Goal: Book appointment/travel/reservation

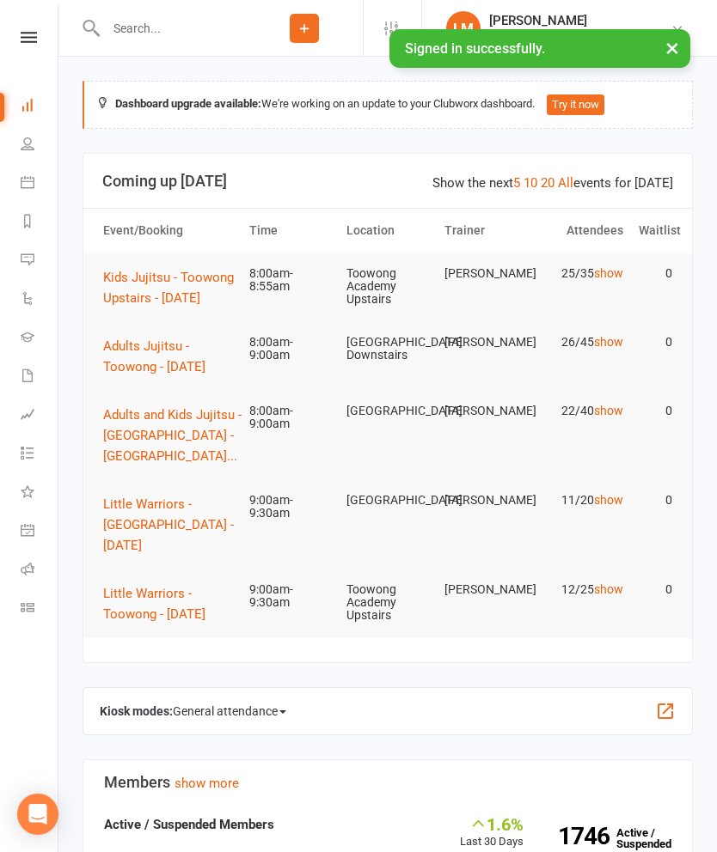
click at [156, 288] on button "Kids Jujitsu - Toowong Upstairs - [DATE]" at bounding box center [168, 287] width 131 height 41
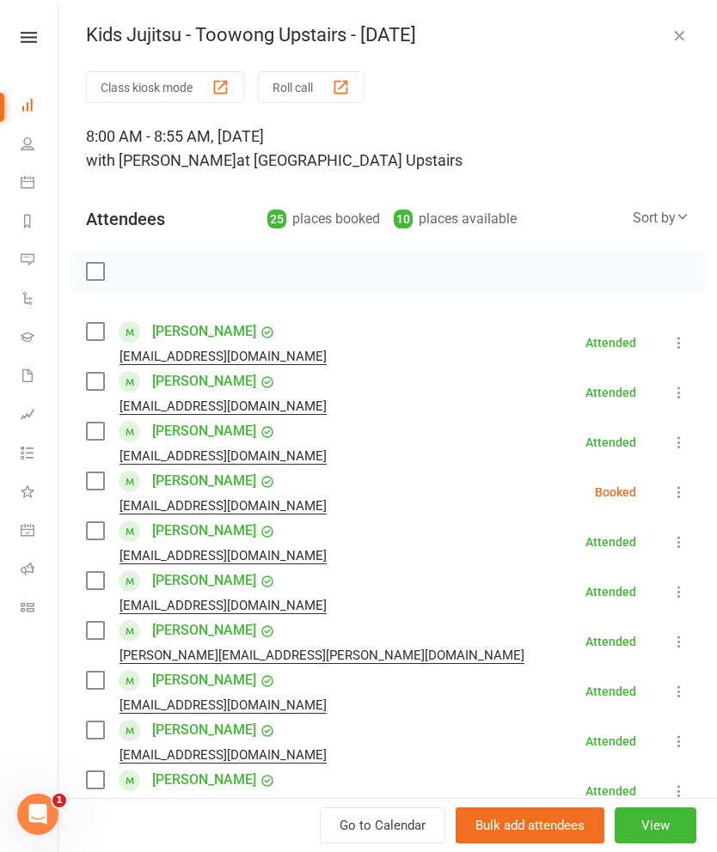
click at [678, 496] on icon at bounding box center [678, 492] width 17 height 17
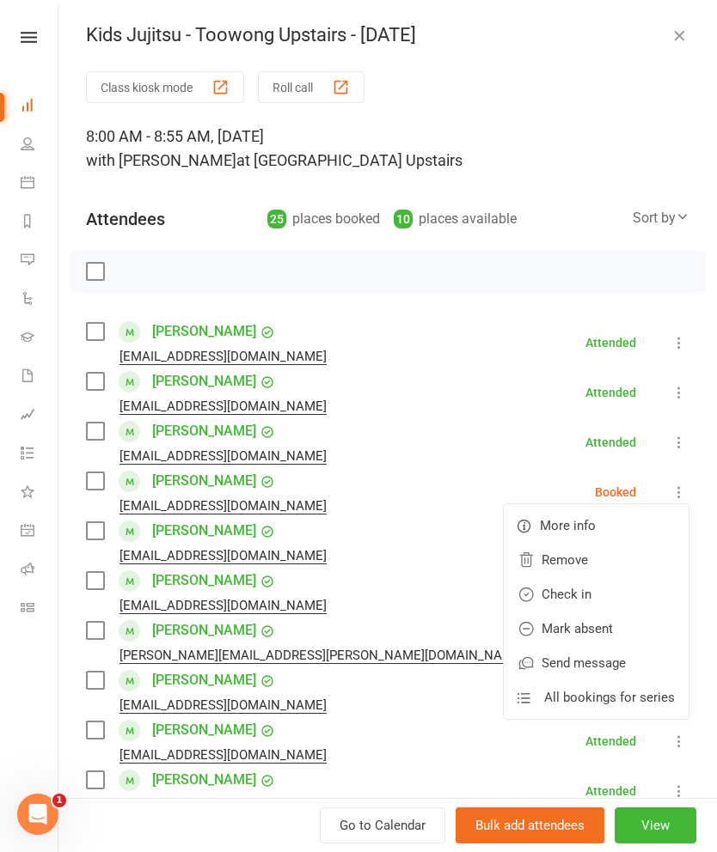
click at [576, 558] on link "Remove" at bounding box center [596, 560] width 185 height 34
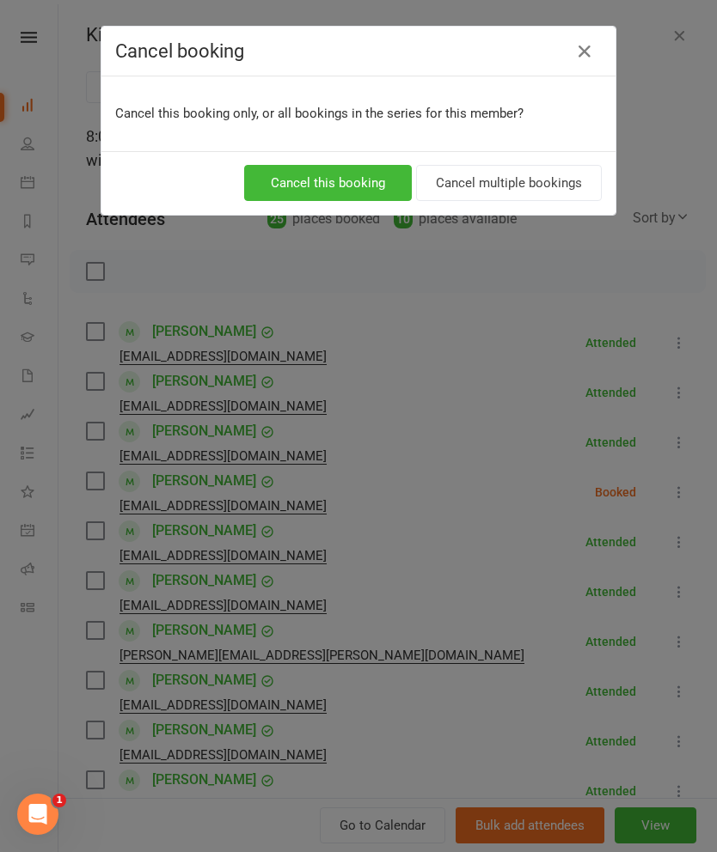
click at [545, 192] on button "Cancel multiple bookings" at bounding box center [509, 183] width 186 height 36
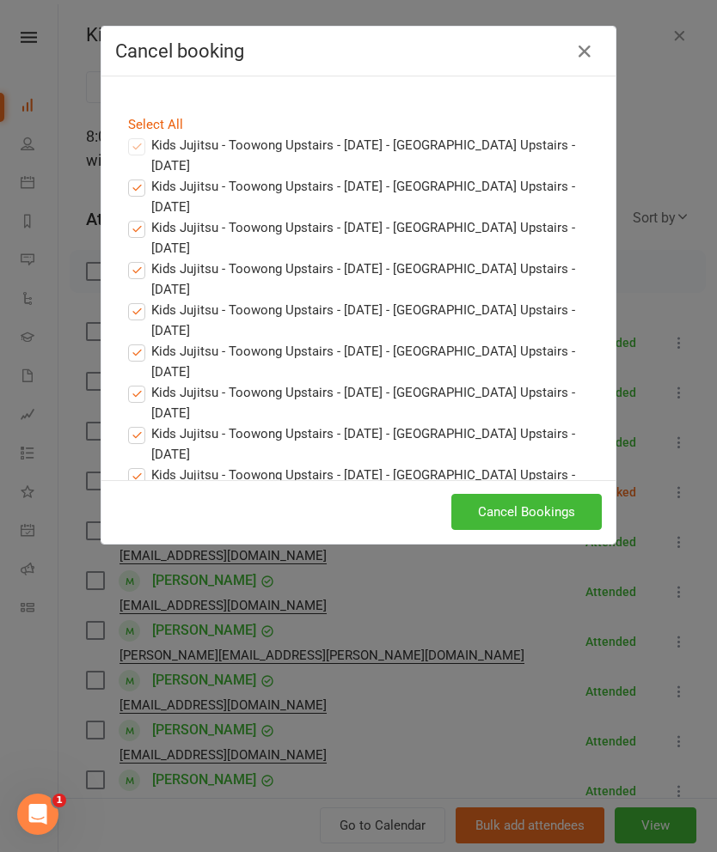
click at [571, 511] on button "Cancel Bookings" at bounding box center [526, 512] width 150 height 36
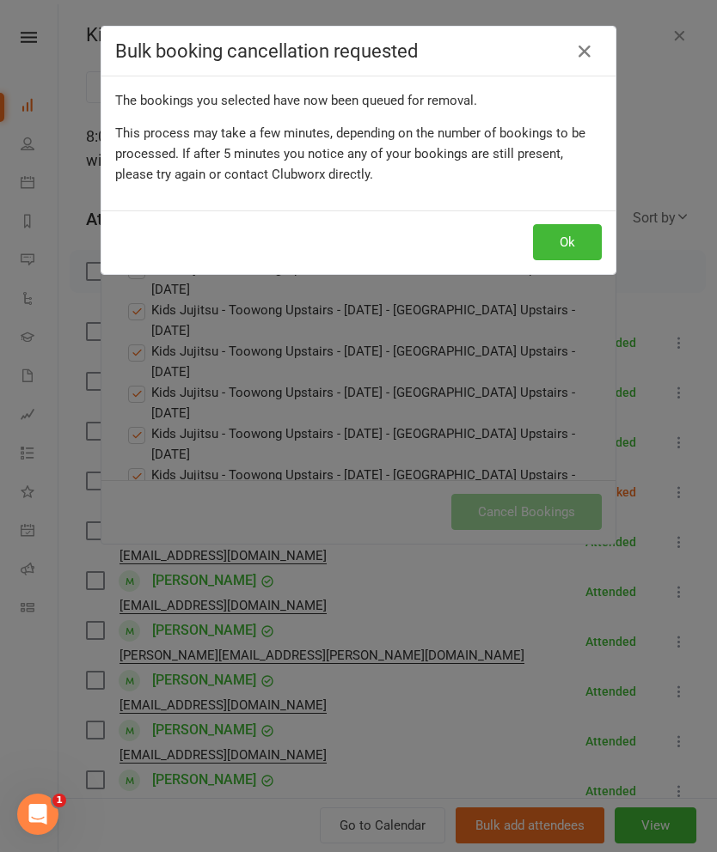
click at [572, 235] on button "Ok" at bounding box center [567, 242] width 69 height 36
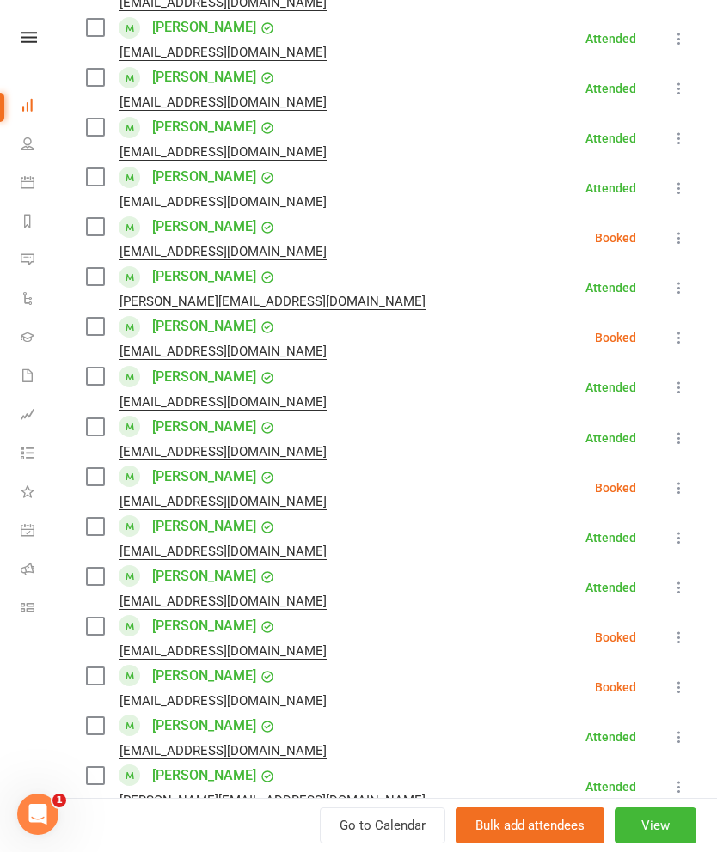
scroll to position [706, 0]
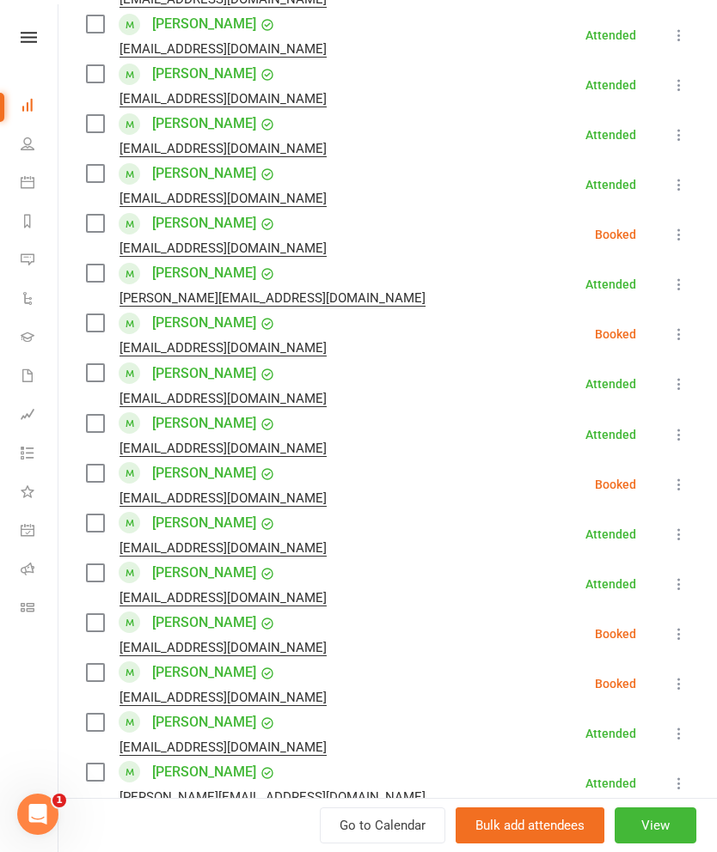
click at [92, 318] on label at bounding box center [94, 323] width 17 height 17
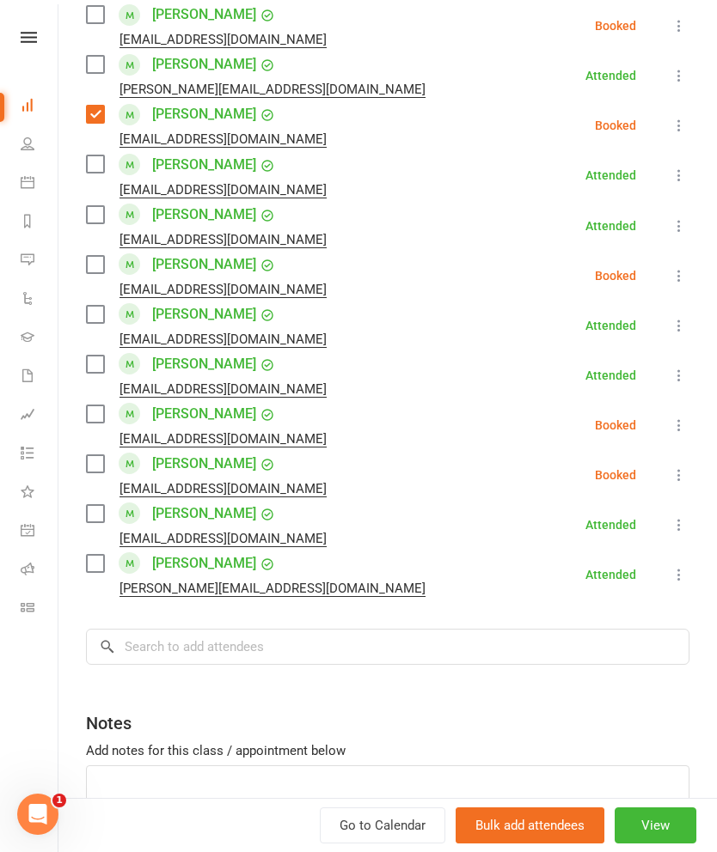
scroll to position [918, 0]
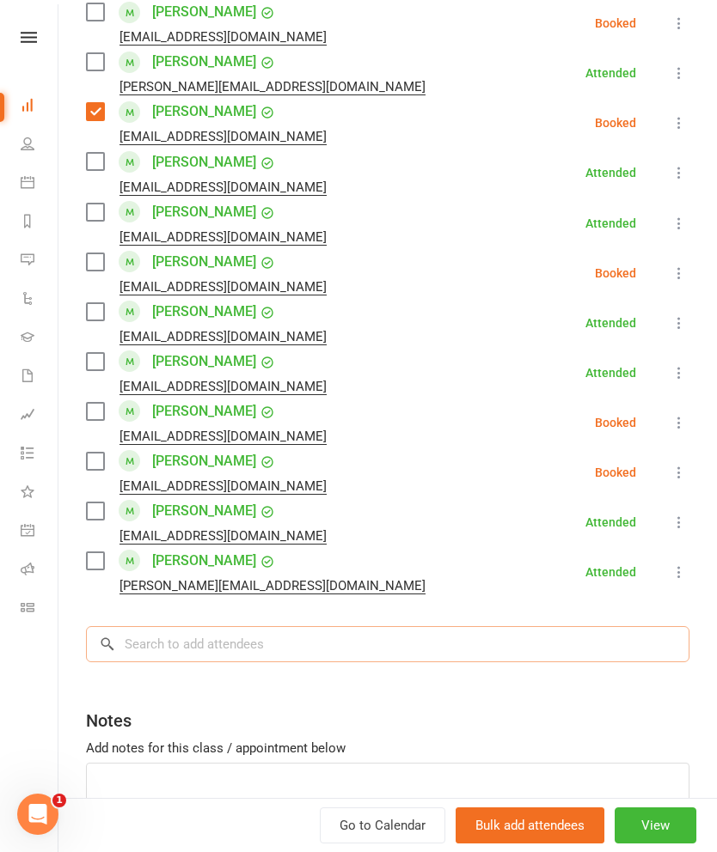
click at [177, 627] on input "search" at bounding box center [387, 644] width 603 height 36
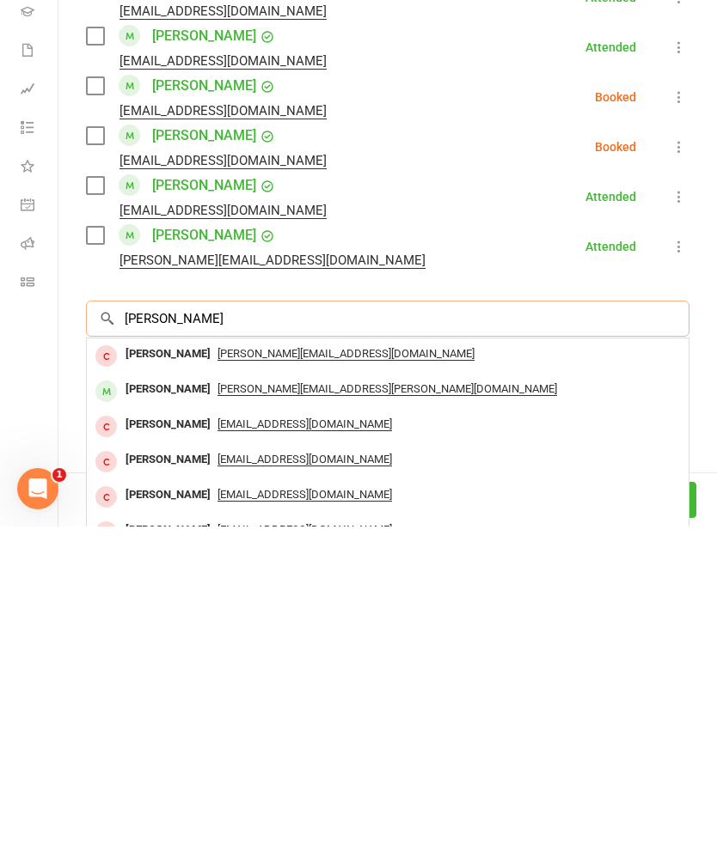
type input "[PERSON_NAME]"
click at [139, 668] on div "[PERSON_NAME]" at bounding box center [168, 680] width 99 height 25
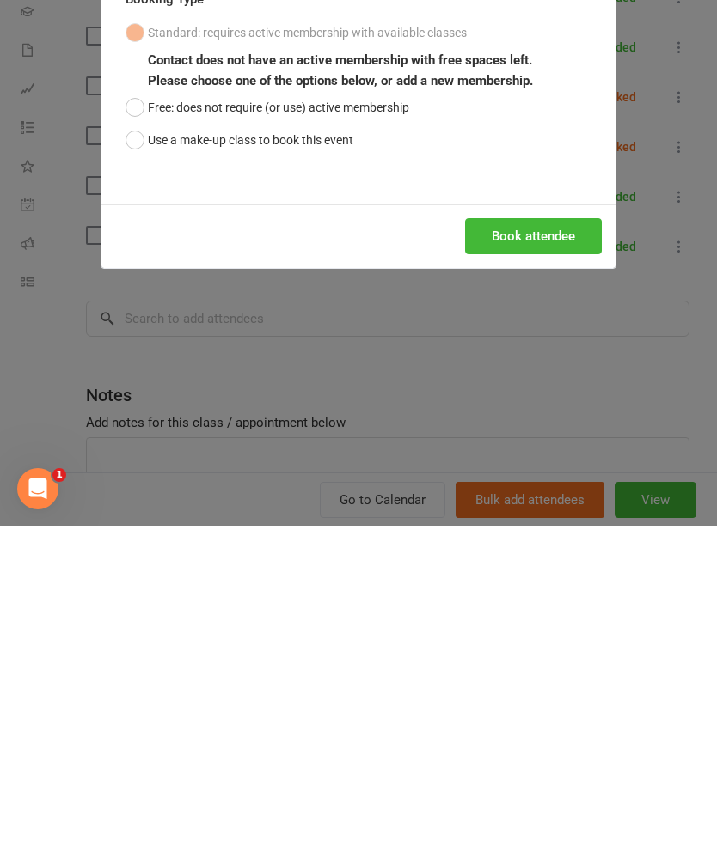
scroll to position [381, 0]
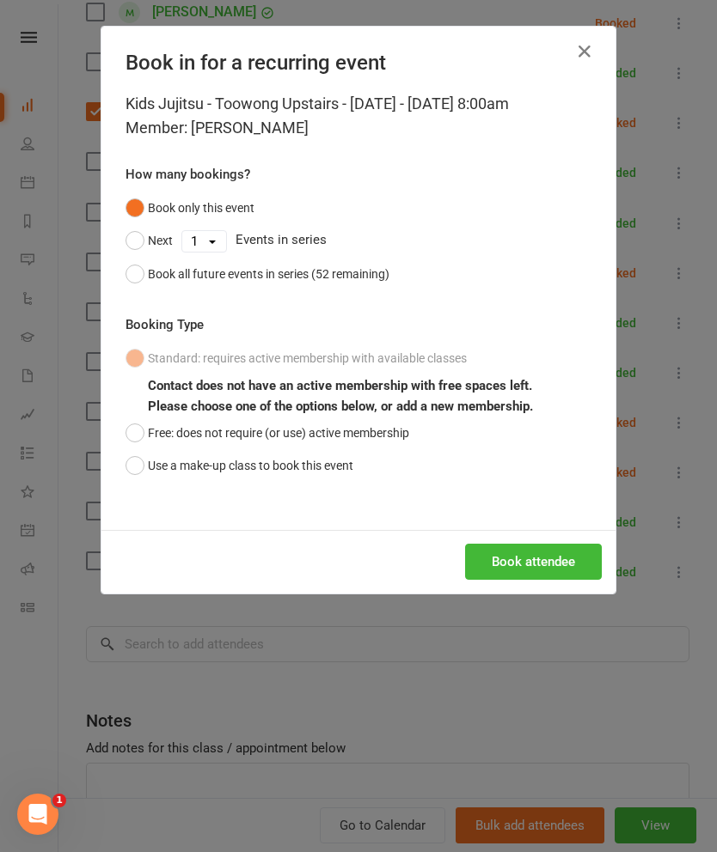
click at [141, 429] on button "Free: does not require (or use) active membership" at bounding box center [267, 433] width 284 height 33
click at [547, 553] on button "Book attendee" at bounding box center [533, 562] width 137 height 36
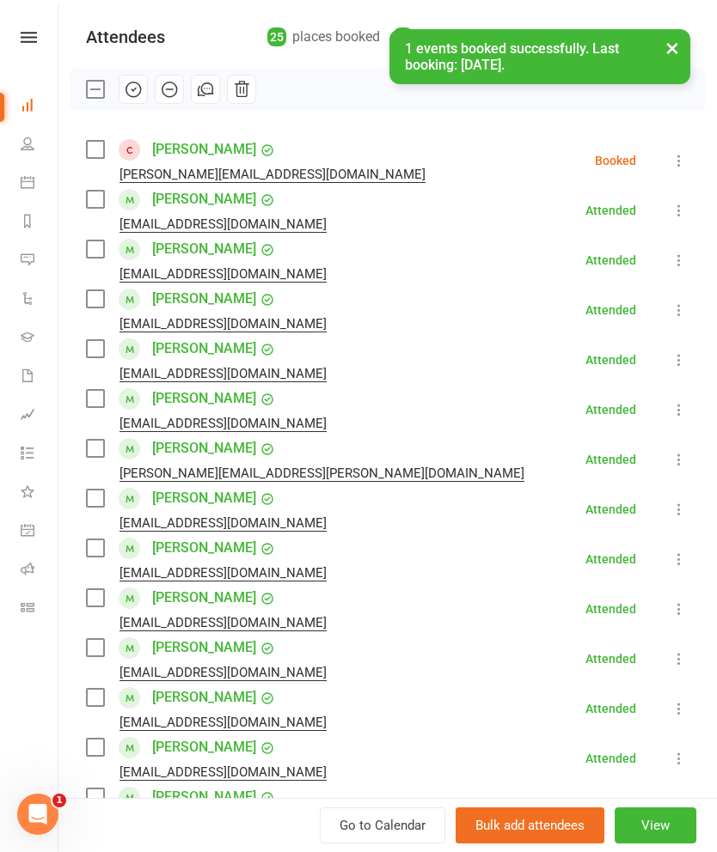
scroll to position [169, 0]
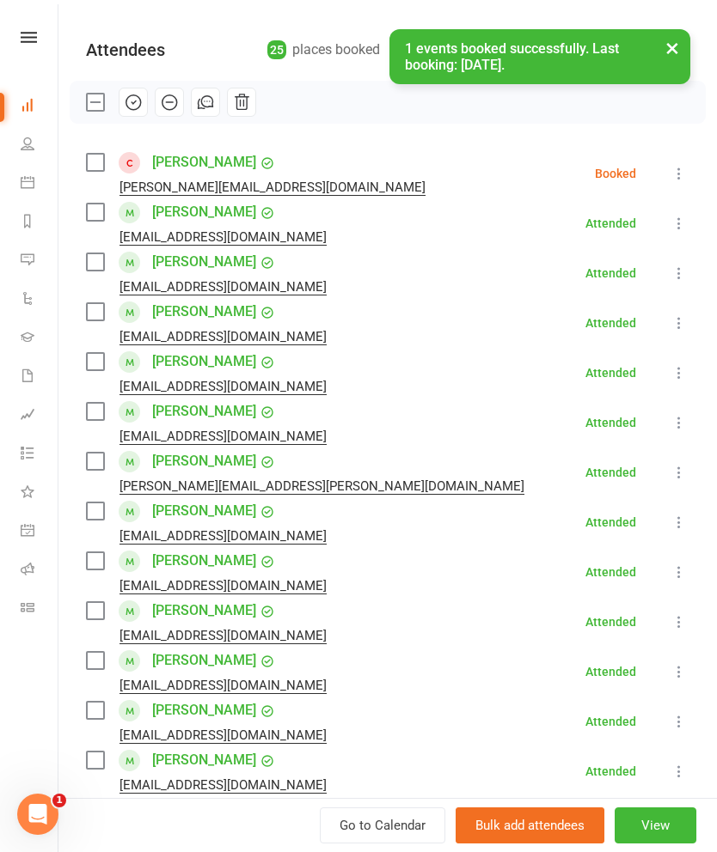
click at [92, 165] on label at bounding box center [94, 162] width 17 height 17
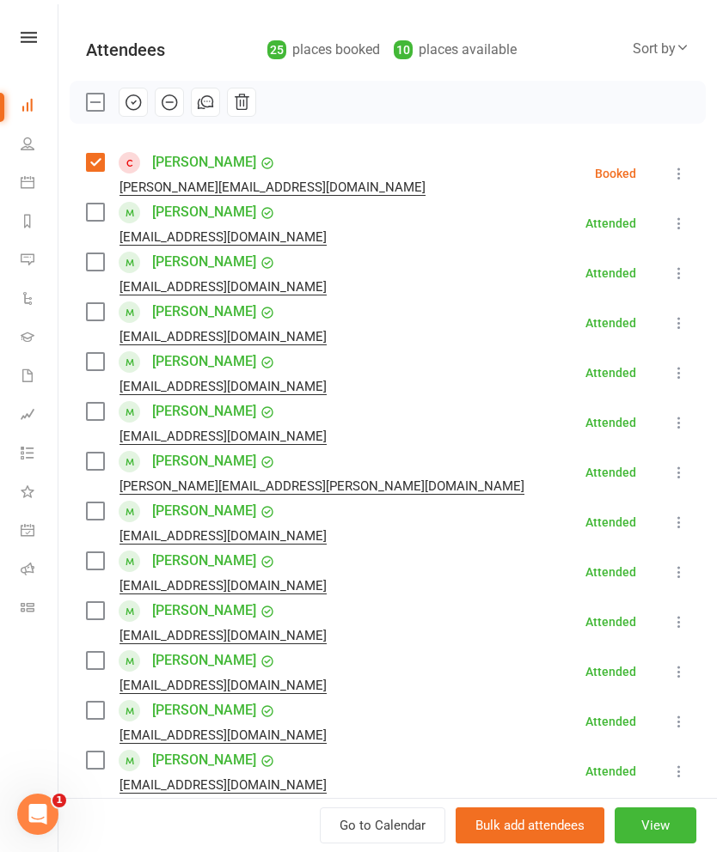
click at [131, 111] on icon "button" at bounding box center [133, 102] width 19 height 19
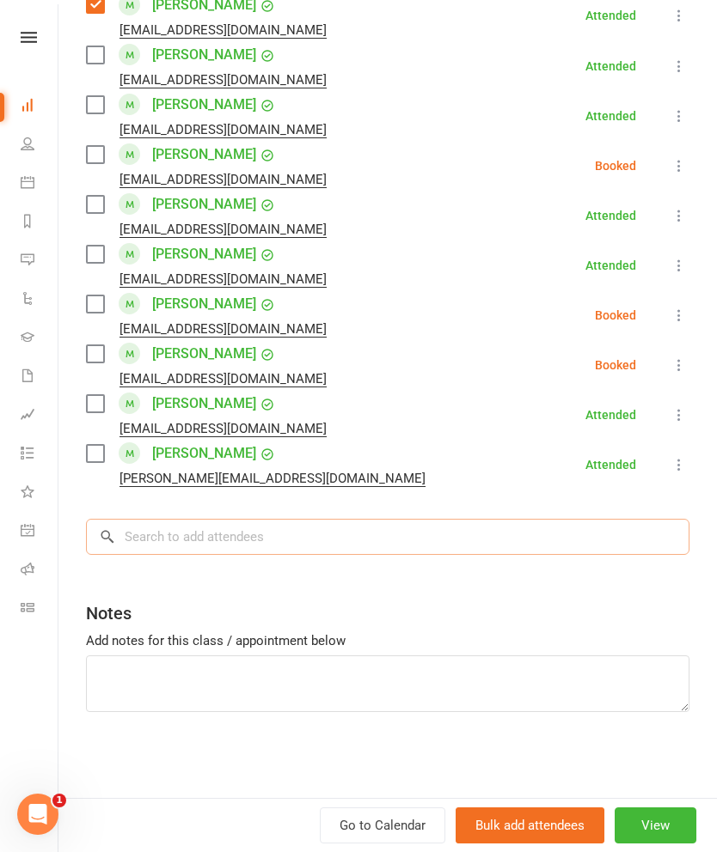
click at [513, 553] on input "search" at bounding box center [387, 537] width 603 height 36
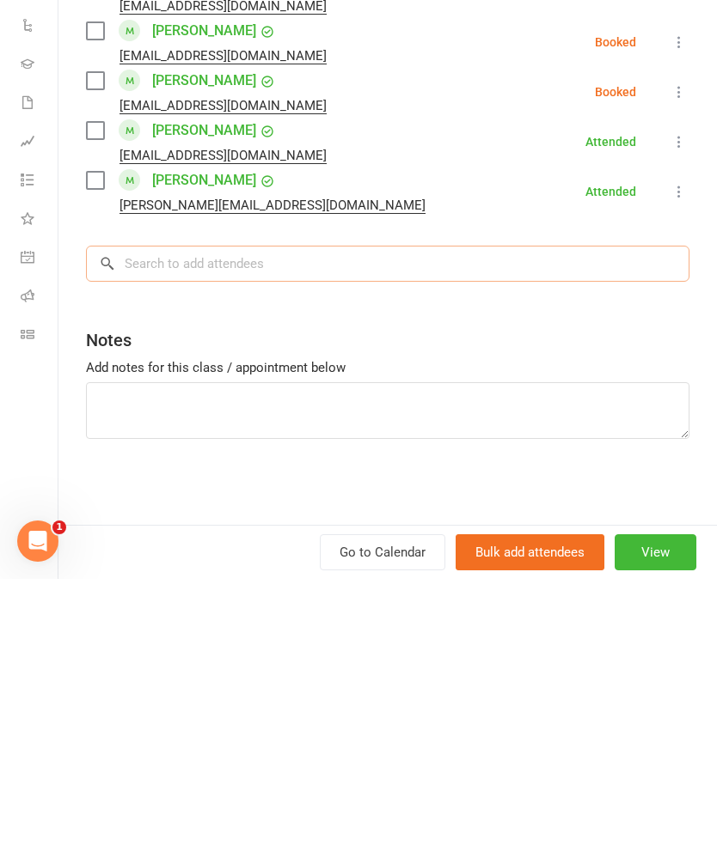
scroll to position [654, 0]
type input "Yuval"
click at [153, 560] on div "[PERSON_NAME]" at bounding box center [168, 572] width 99 height 25
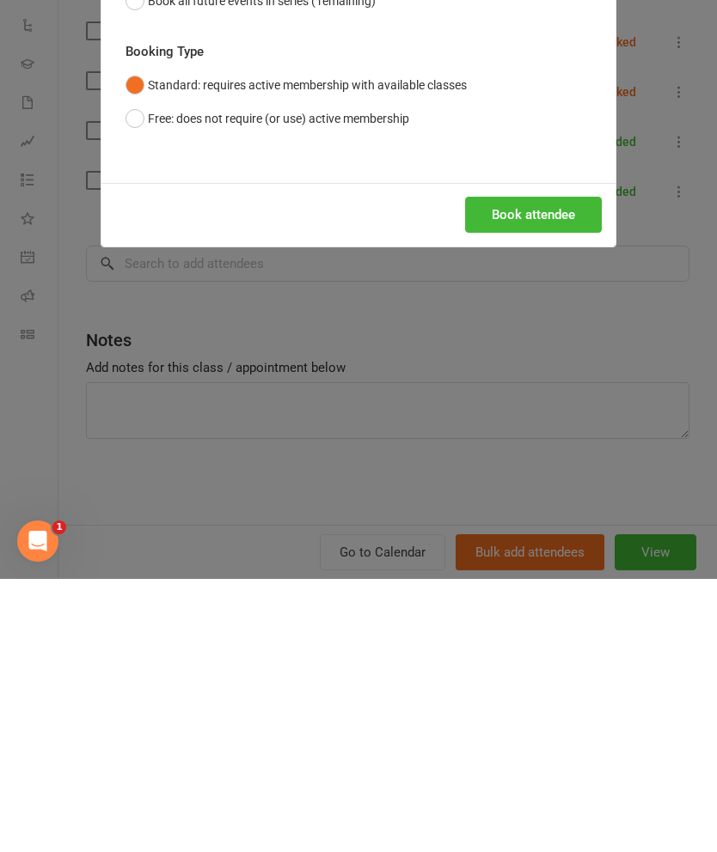
scroll to position [927, 0]
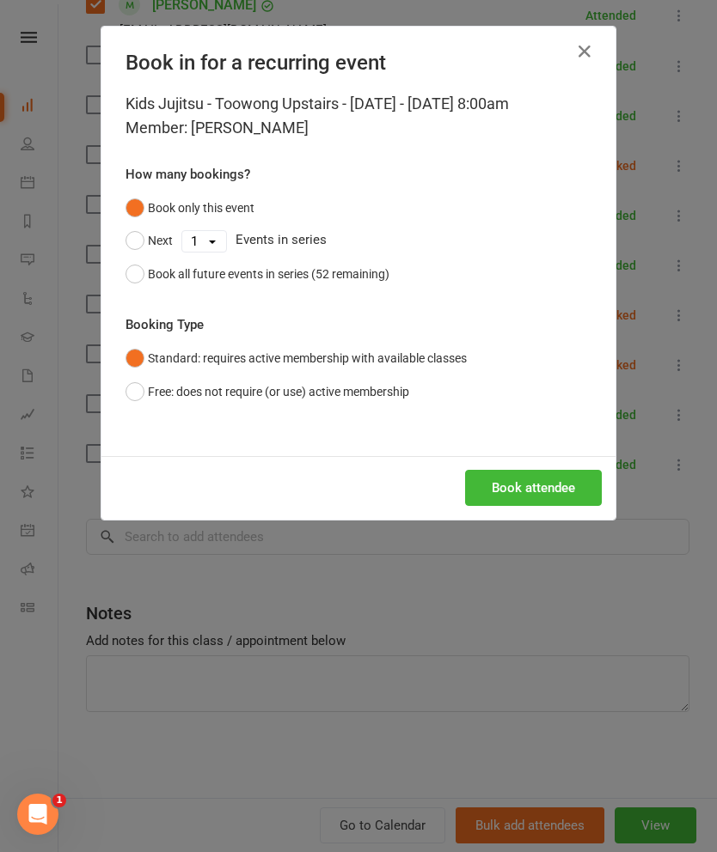
click at [536, 487] on button "Book attendee" at bounding box center [533, 488] width 137 height 36
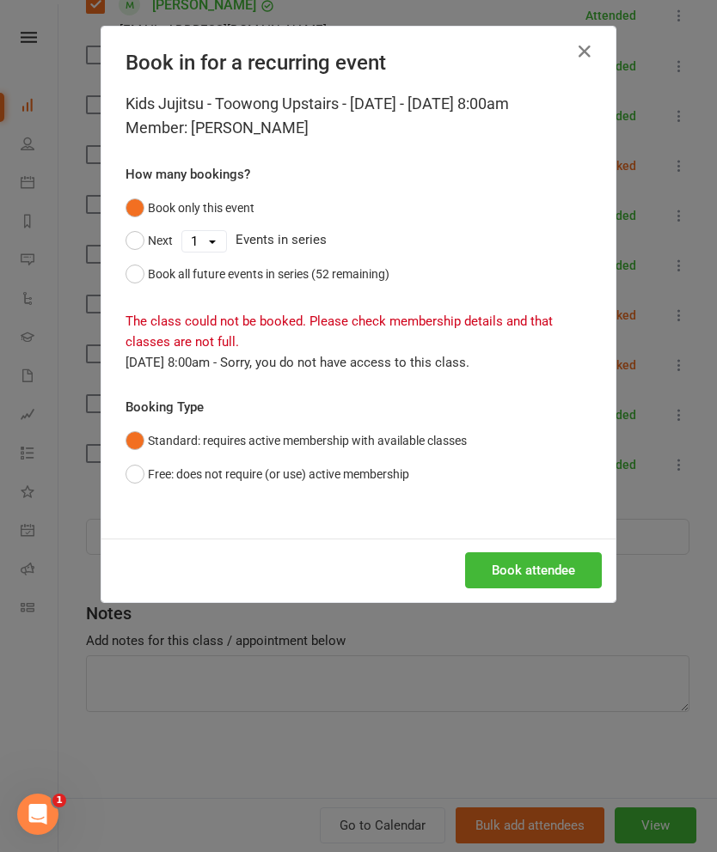
click at [237, 477] on button "Free: does not require (or use) active membership" at bounding box center [267, 474] width 284 height 33
click at [541, 566] on button "Book attendee" at bounding box center [533, 571] width 137 height 36
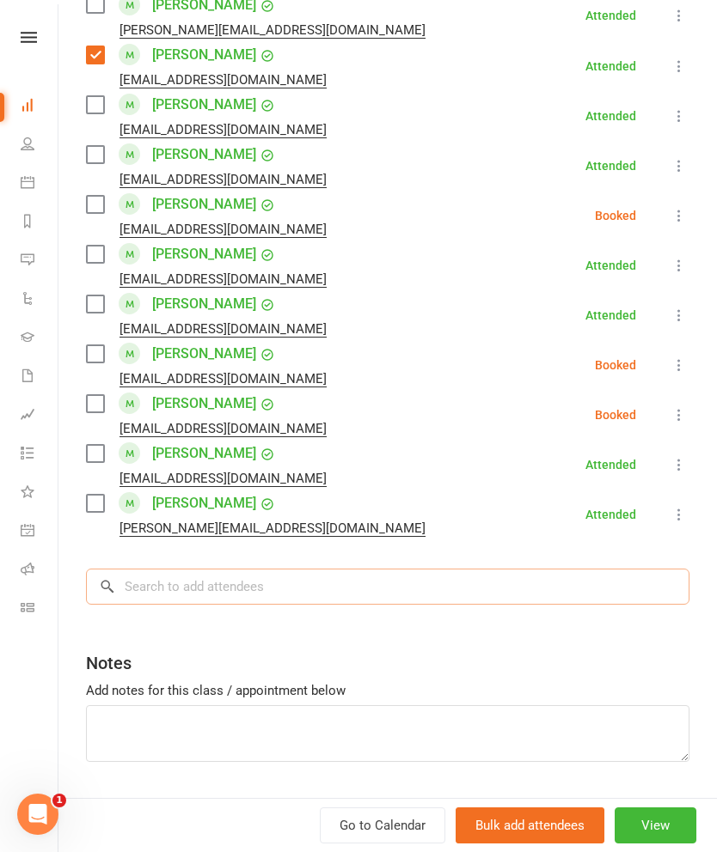
click at [596, 581] on input "search" at bounding box center [387, 587] width 603 height 36
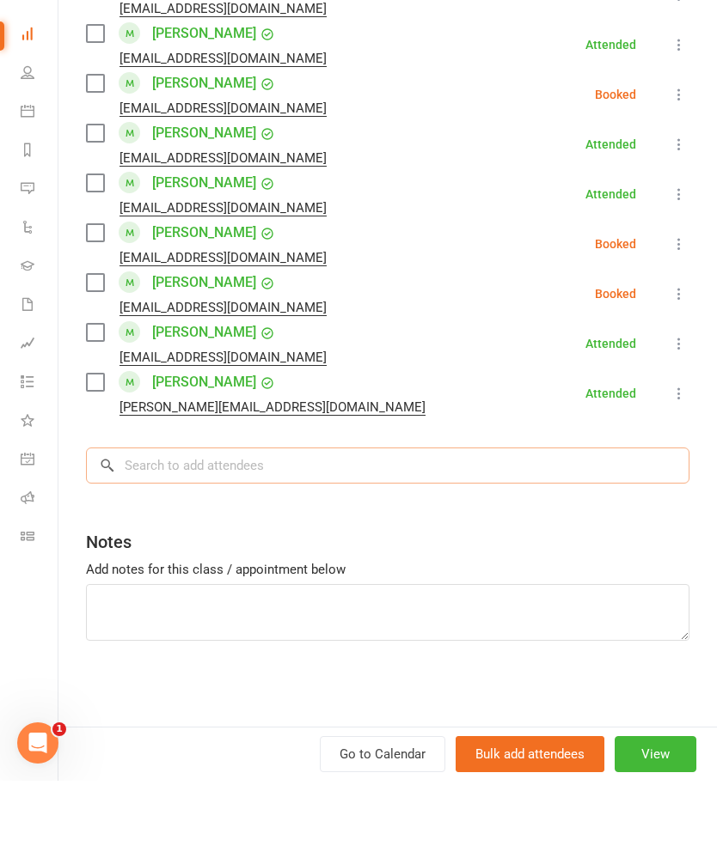
scroll to position [1125, 0]
click at [401, 519] on input "search" at bounding box center [387, 537] width 603 height 36
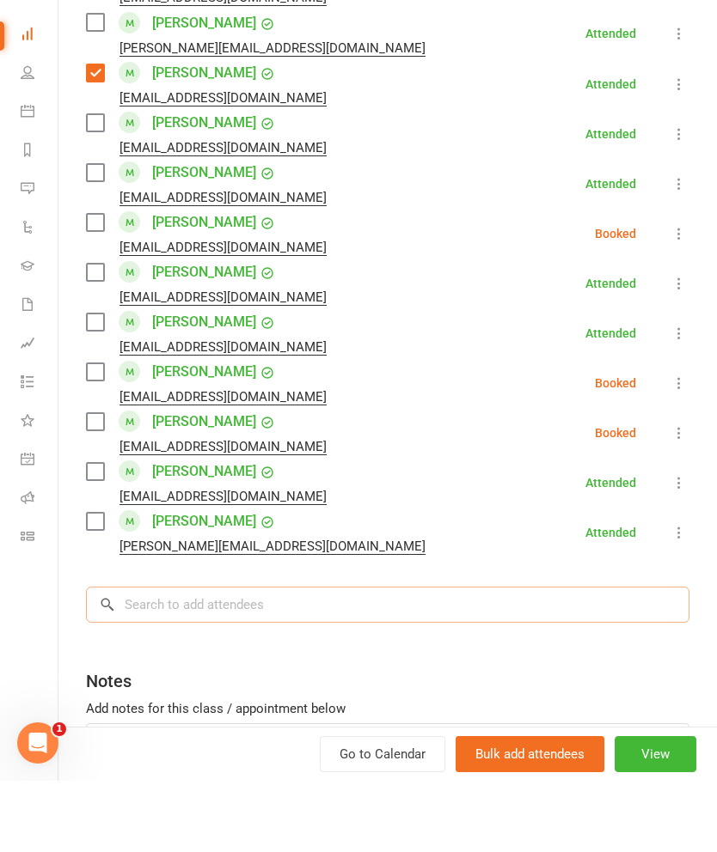
scroll to position [967, 0]
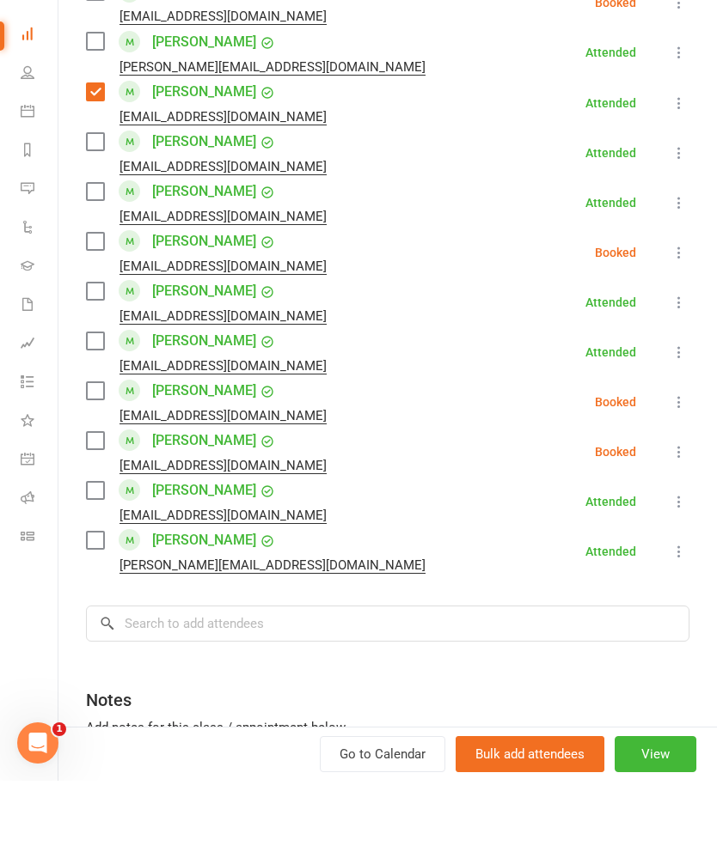
click at [95, 304] on label at bounding box center [94, 312] width 17 height 17
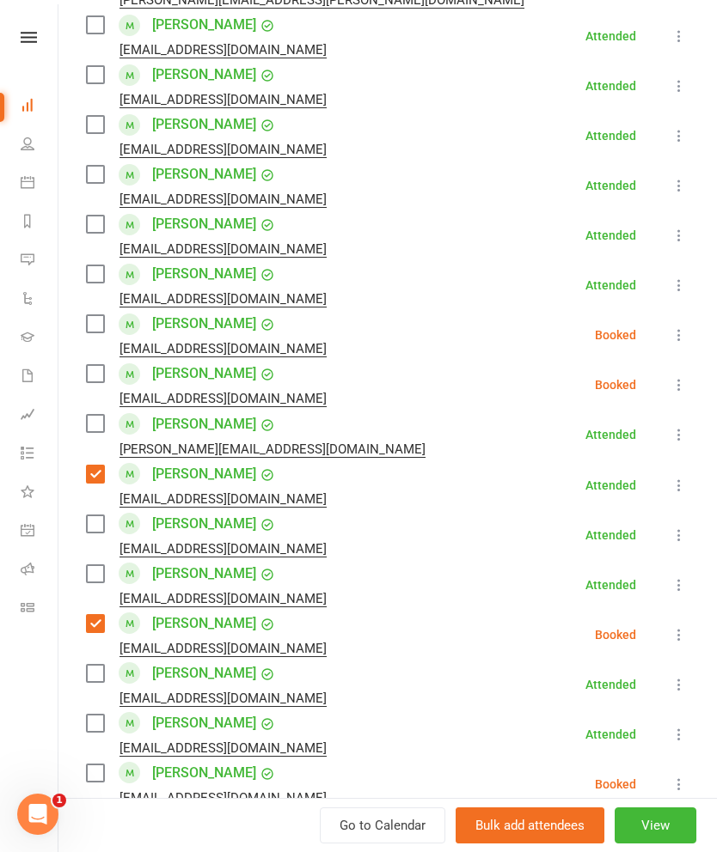
scroll to position [654, 0]
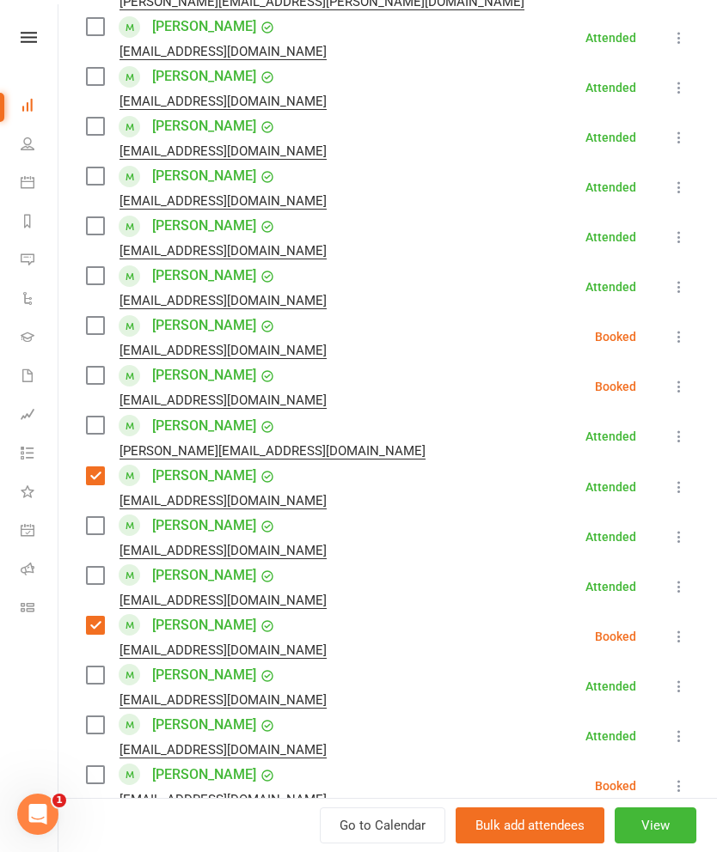
click at [101, 325] on label at bounding box center [94, 325] width 17 height 17
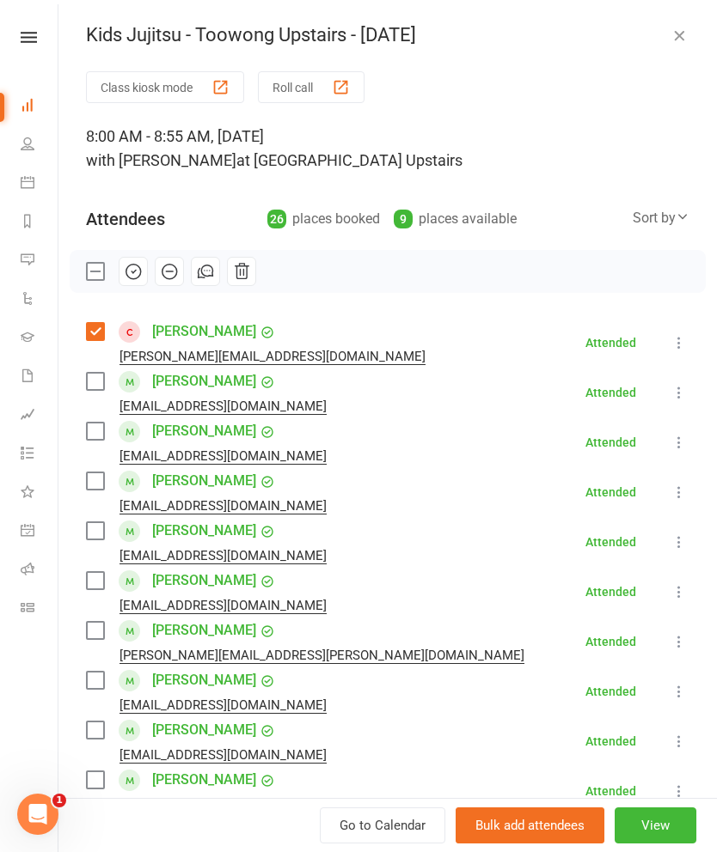
scroll to position [0, 0]
click at [123, 273] on button "button" at bounding box center [133, 271] width 29 height 29
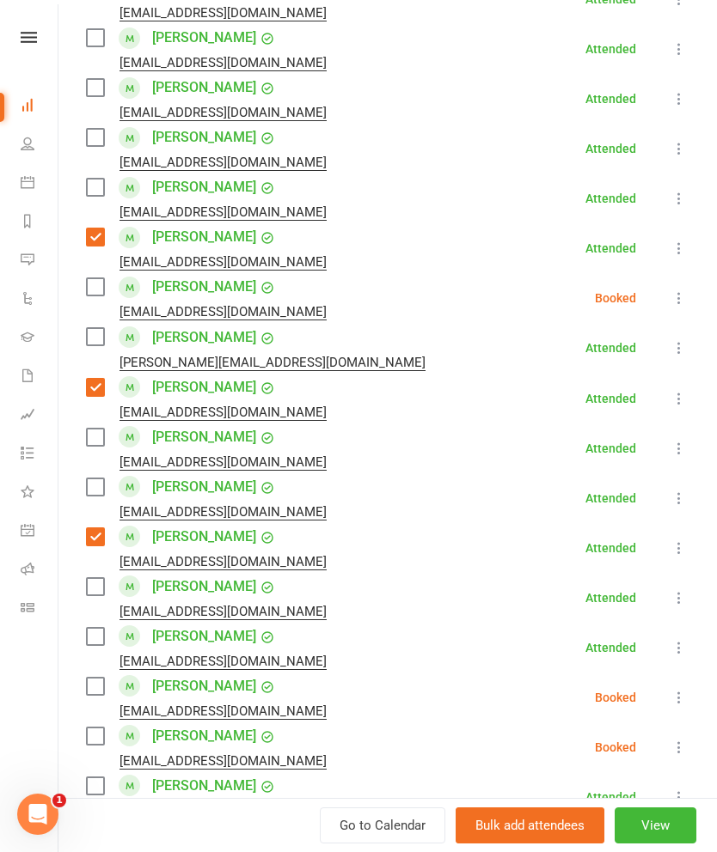
scroll to position [741, 0]
